Goal: Task Accomplishment & Management: Use online tool/utility

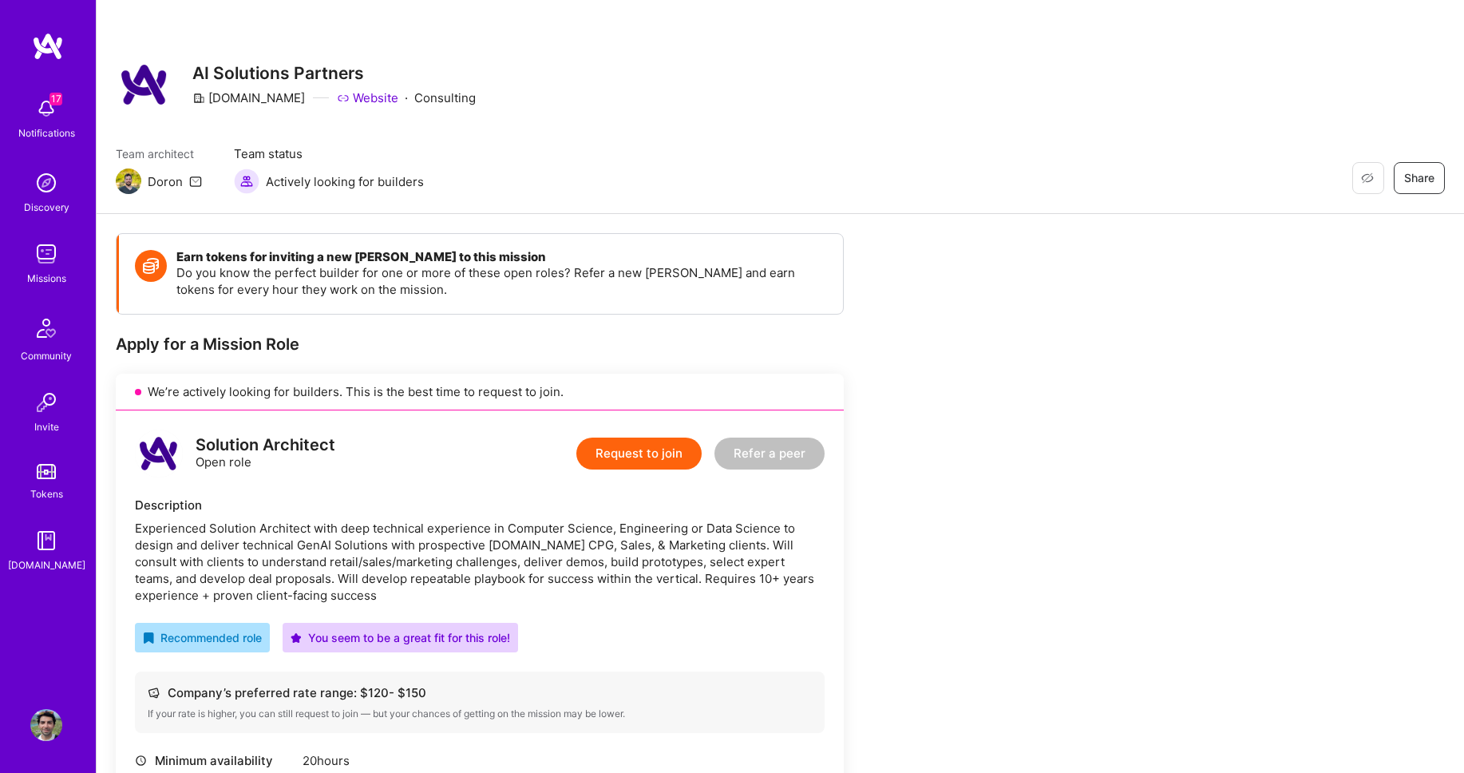
click at [43, 266] on img at bounding box center [46, 254] width 32 height 32
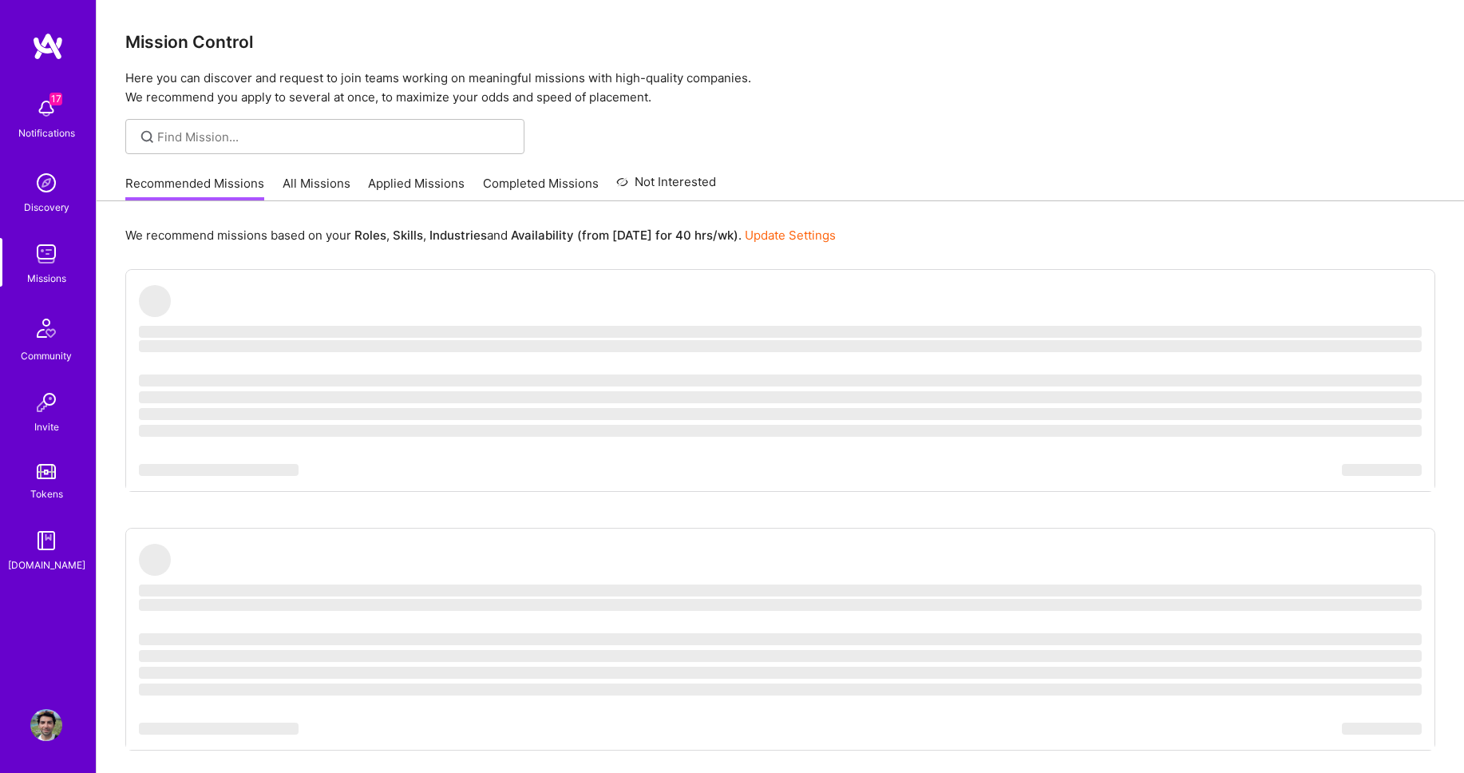
click at [328, 189] on link "All Missions" at bounding box center [317, 188] width 68 height 26
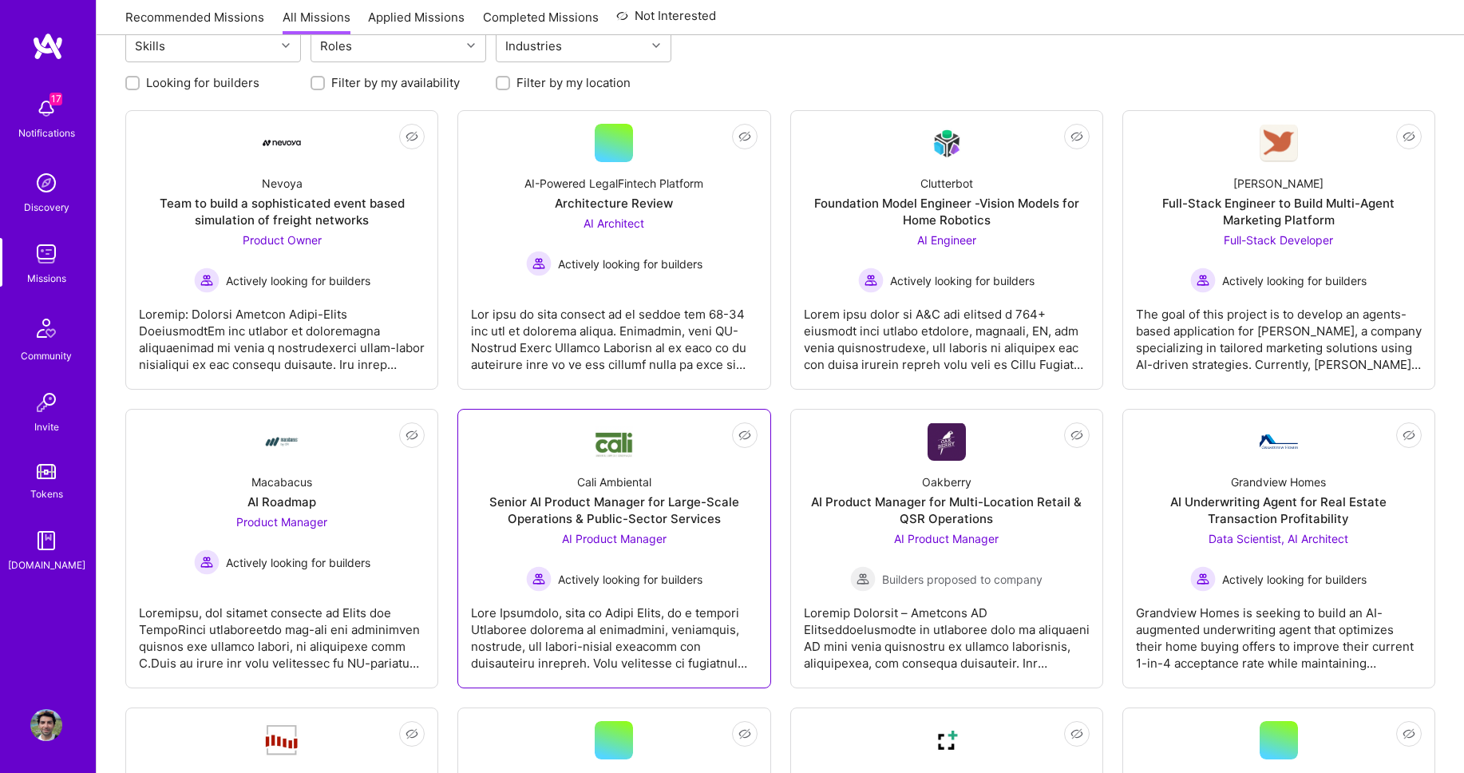
scroll to position [236, 0]
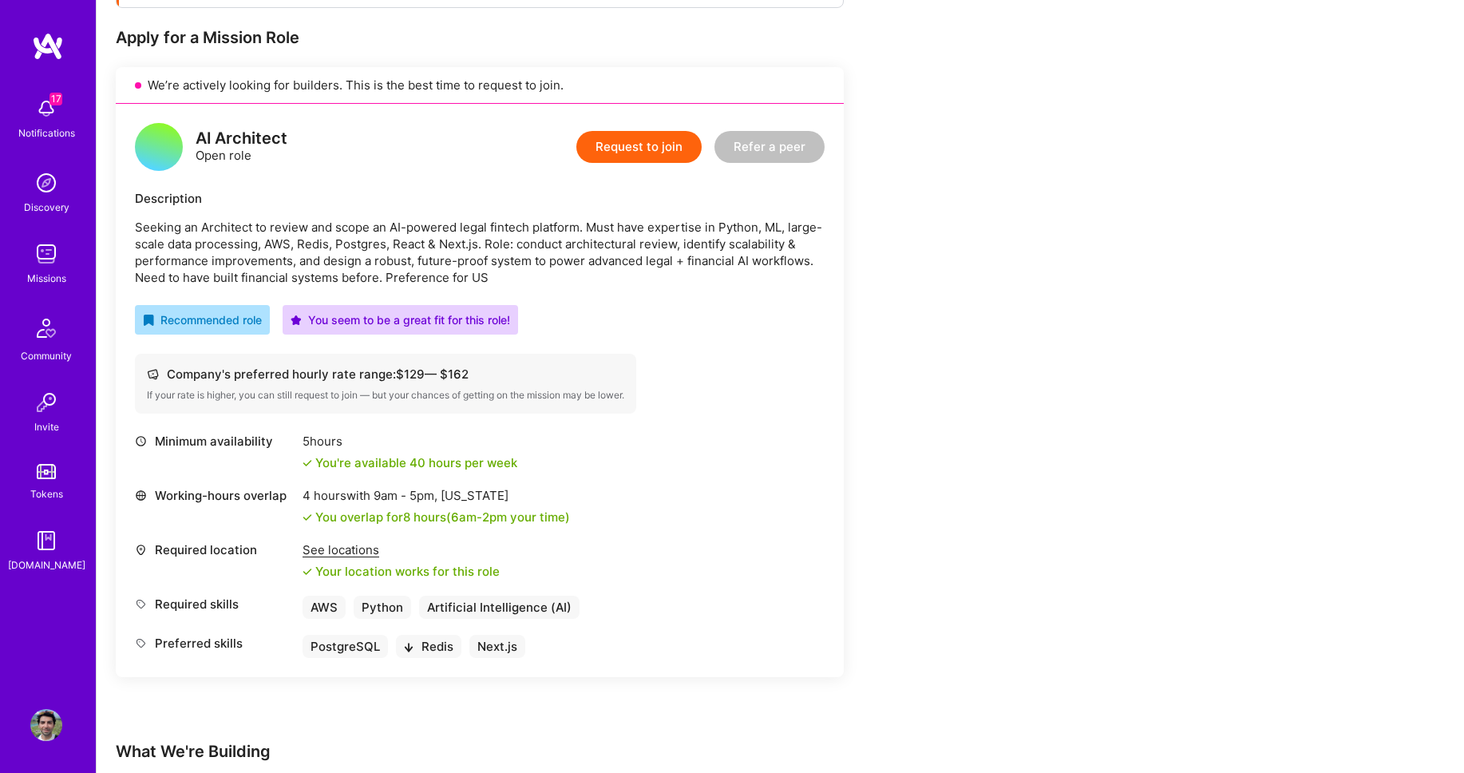
scroll to position [307, 0]
drag, startPoint x: 525, startPoint y: 263, endPoint x: 705, endPoint y: 263, distance: 179.6
click at [705, 263] on p "Seeking an Architect to review and scope an AI-powered legal fintech platform. …" at bounding box center [480, 251] width 690 height 67
click at [675, 333] on div "Recommended role You seem to be a great fit for this role!" at bounding box center [480, 319] width 690 height 30
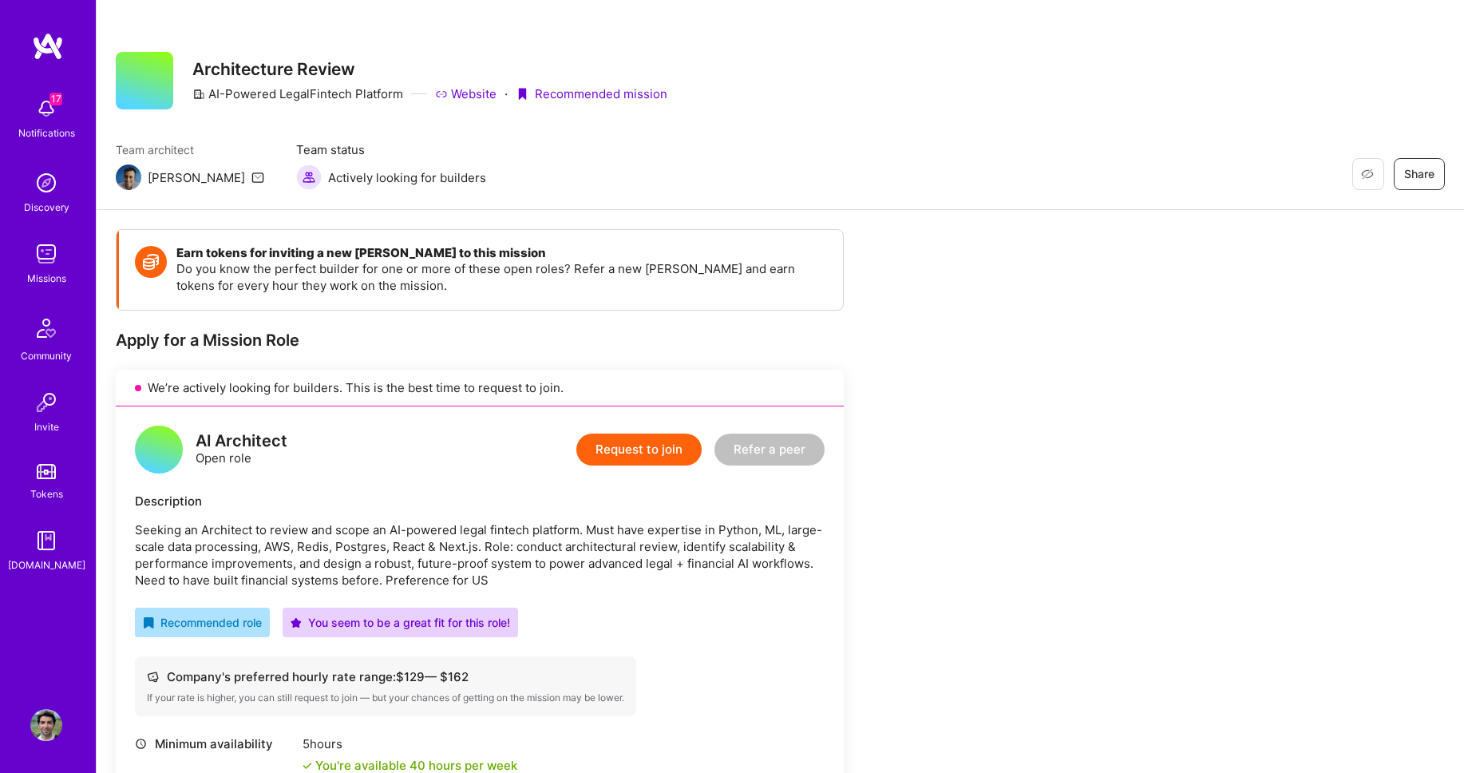
scroll to position [0, 0]
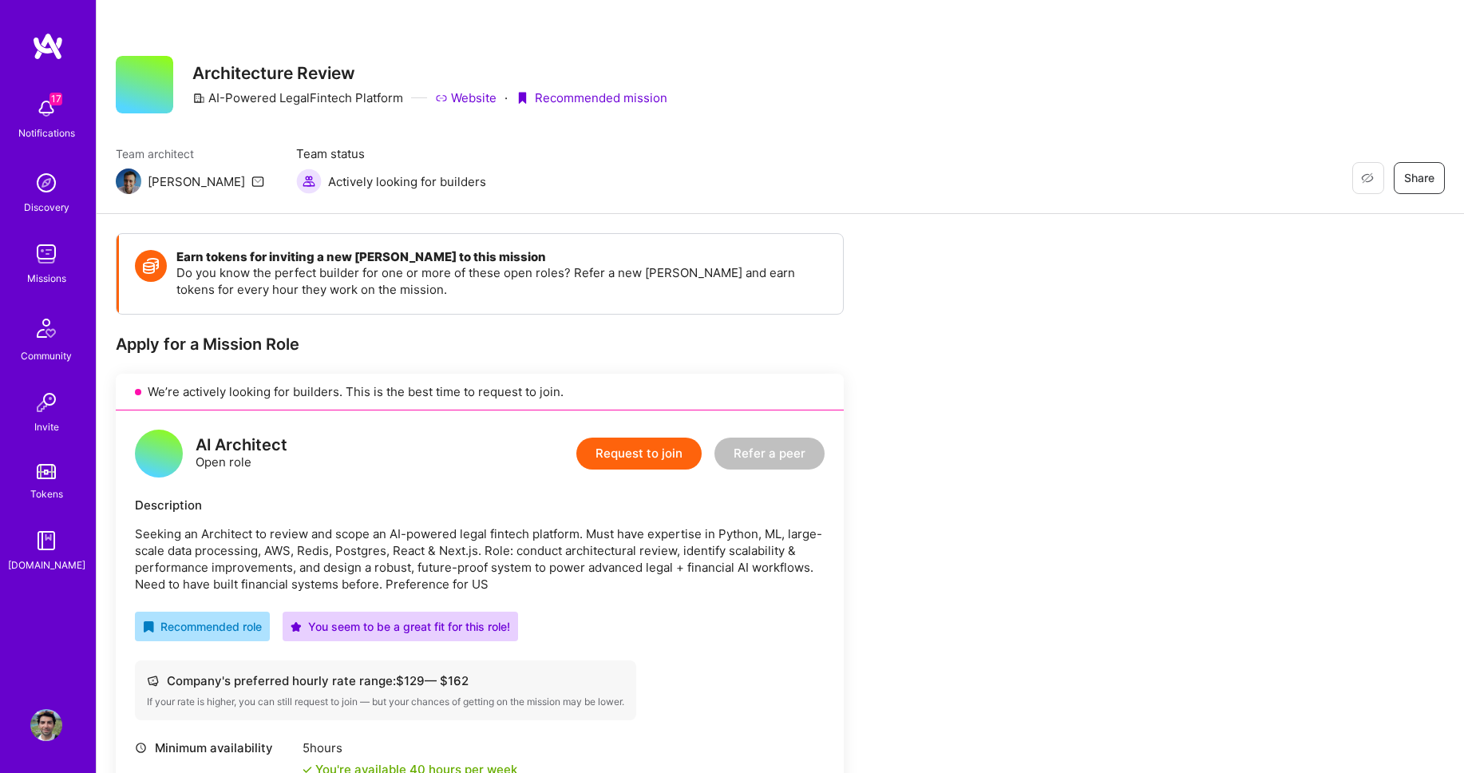
click at [463, 97] on link "Website" at bounding box center [465, 97] width 61 height 17
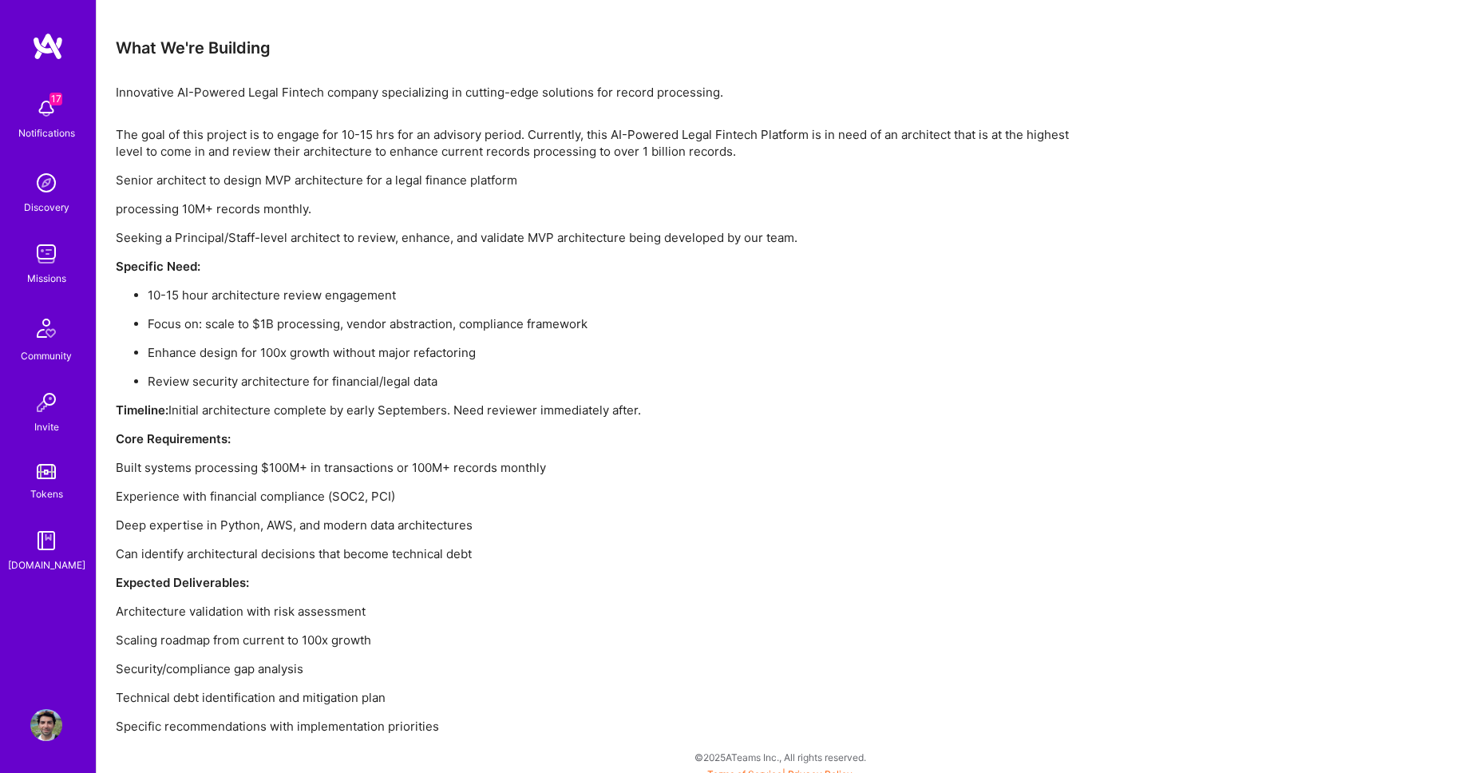
scroll to position [1022, 0]
